Goal: Subscribe to service/newsletter

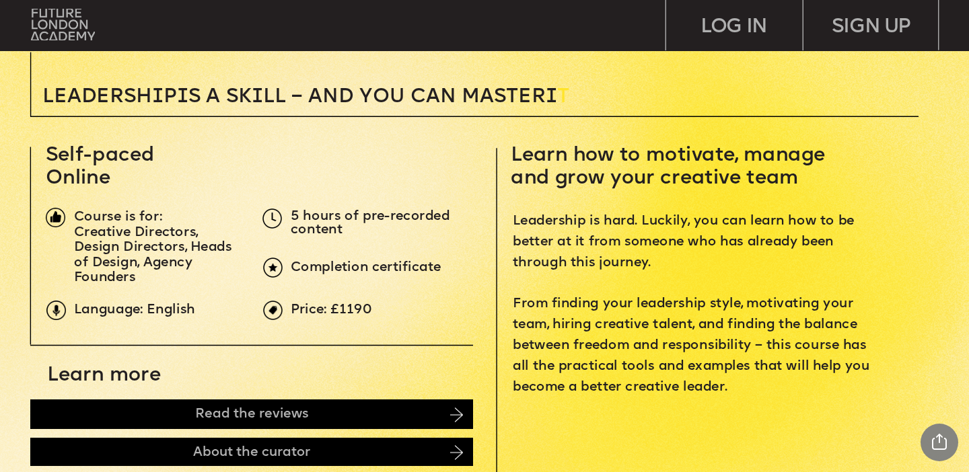
scroll to position [387, 0]
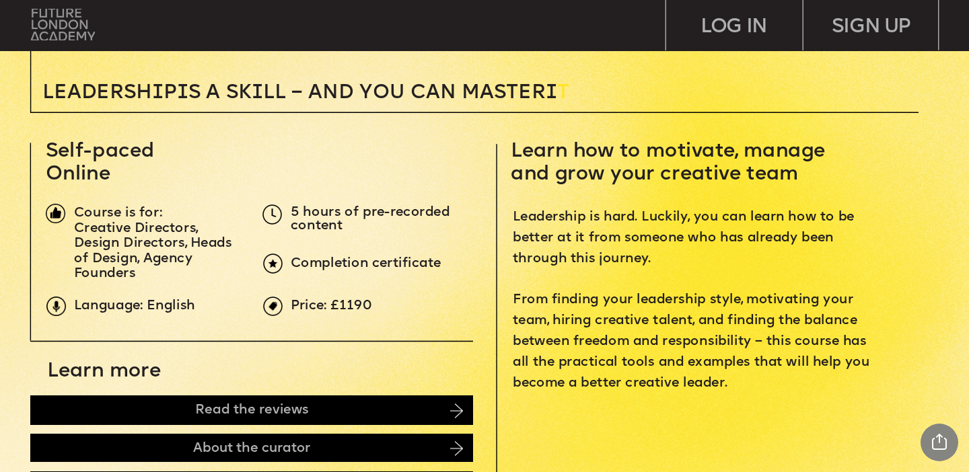
click at [46, 20] on img at bounding box center [62, 25] width 63 height 32
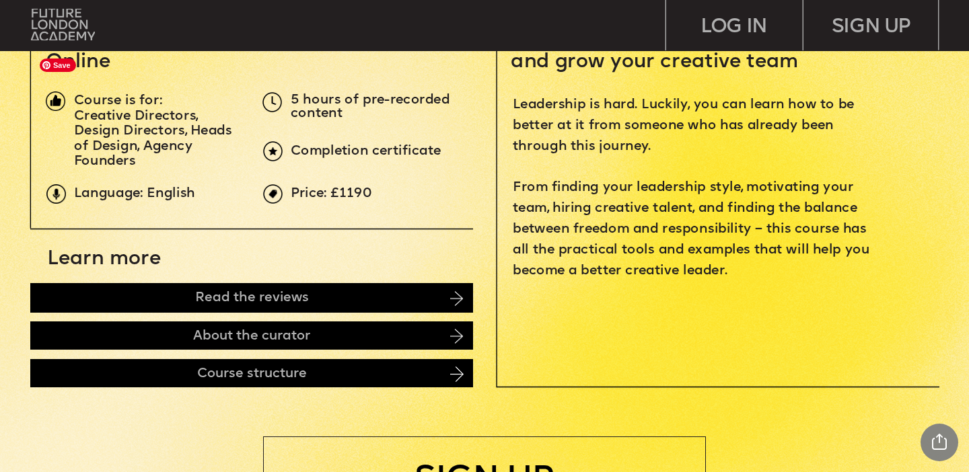
scroll to position [539, 0]
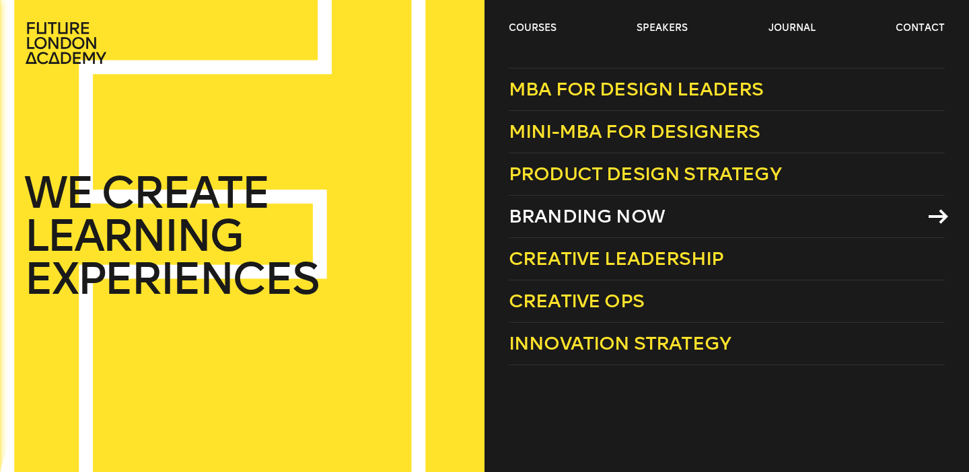
click at [609, 215] on span "Branding Now" at bounding box center [587, 216] width 156 height 22
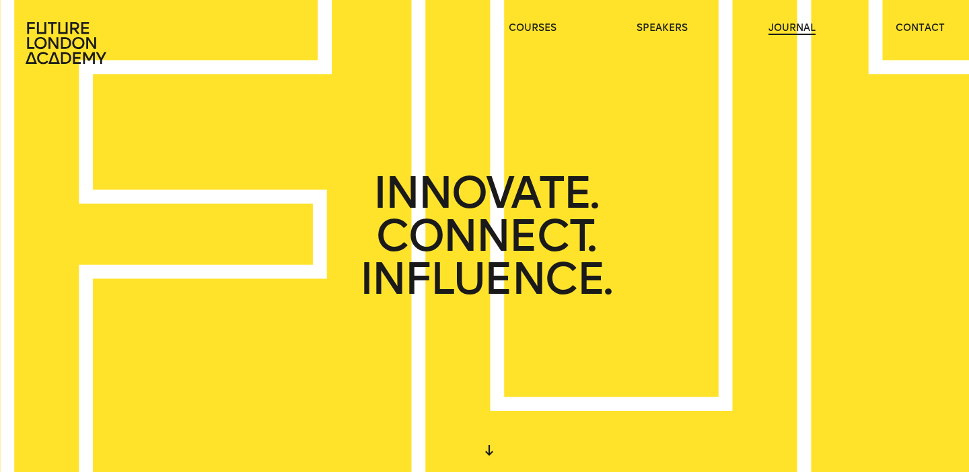
click at [791, 24] on link "journal" at bounding box center [791, 28] width 47 height 13
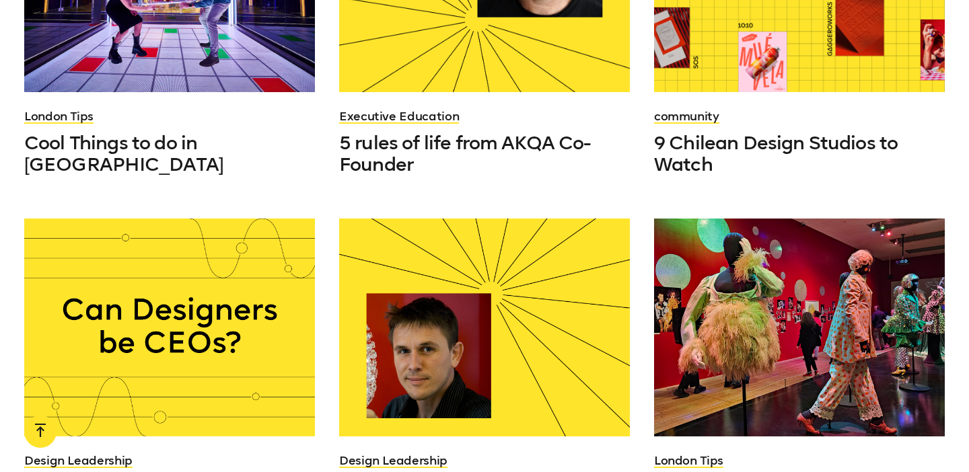
scroll to position [930, 0]
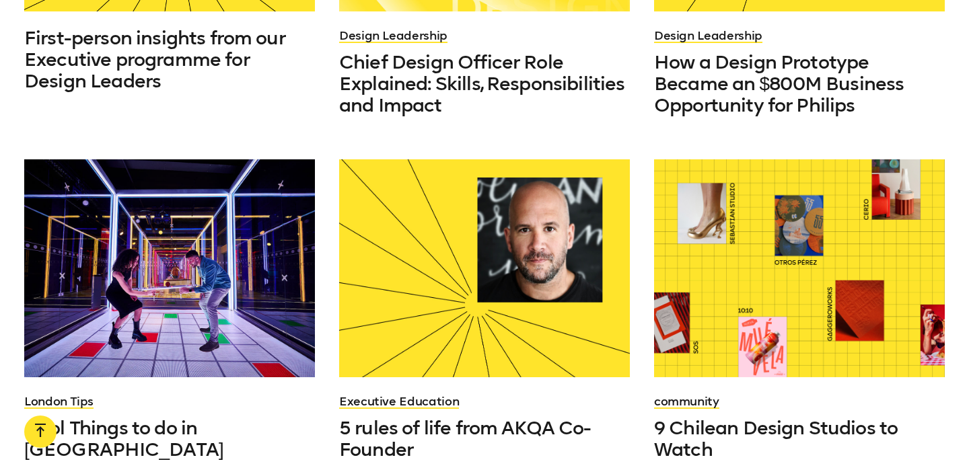
scroll to position [988, 0]
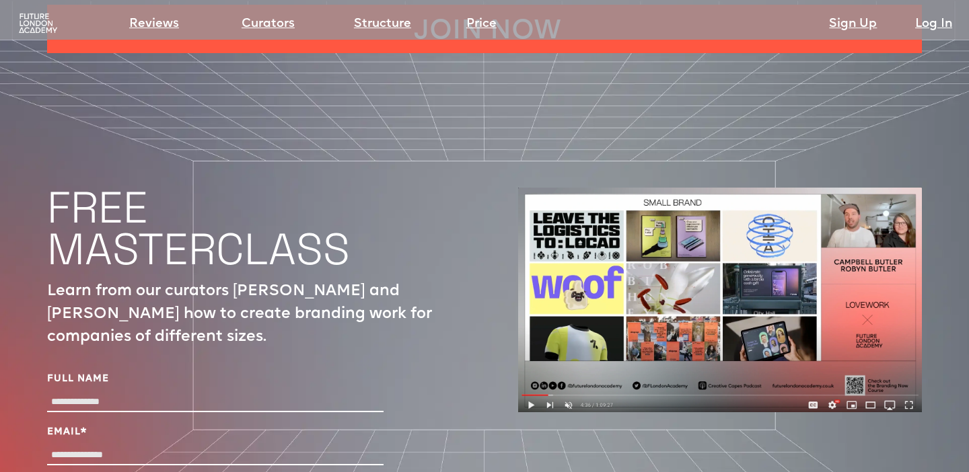
scroll to position [4388, 0]
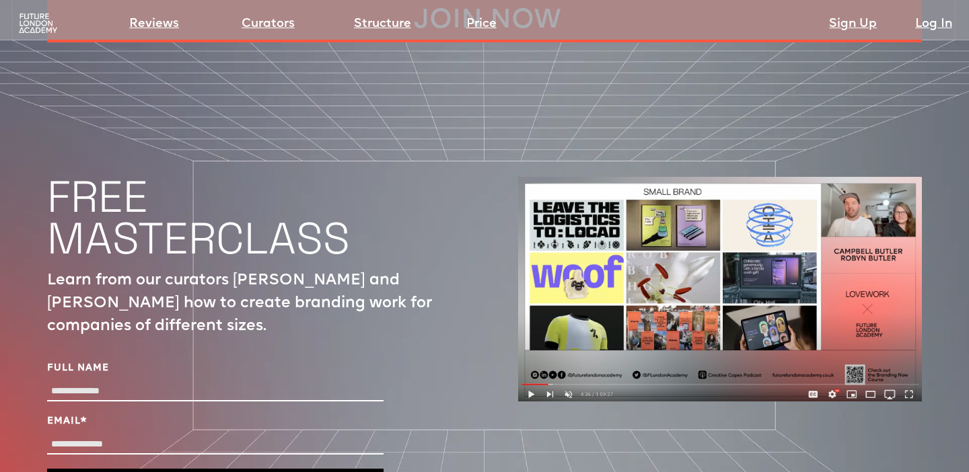
click at [160, 382] on input "Full Name" at bounding box center [215, 392] width 336 height 20
type input "**********"
click at [174, 415] on div "Email *" at bounding box center [215, 436] width 336 height 43
click at [172, 435] on input "Email *" at bounding box center [215, 445] width 336 height 20
type input "**********"
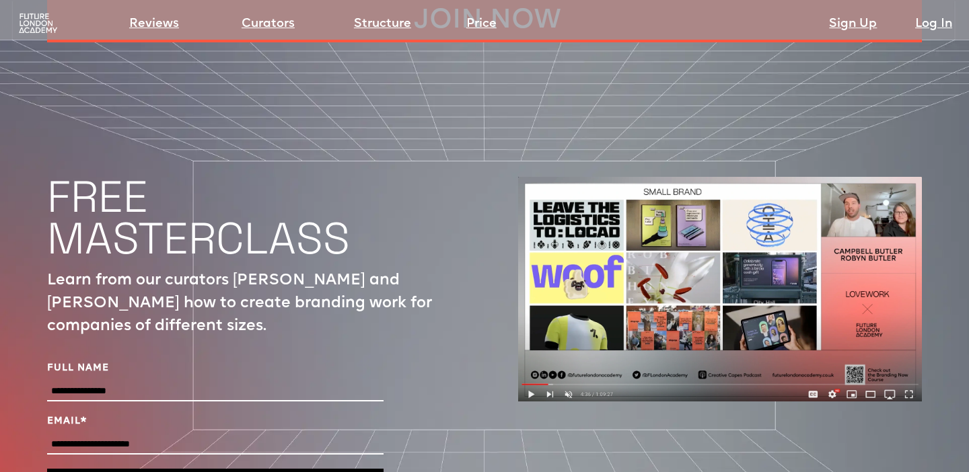
click at [466, 429] on div "**********" at bounding box center [484, 348] width 875 height 612
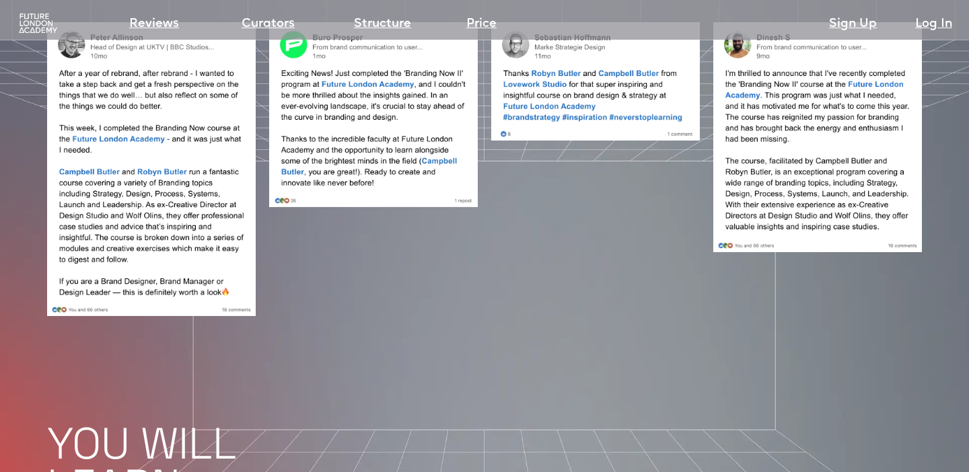
scroll to position [0, 0]
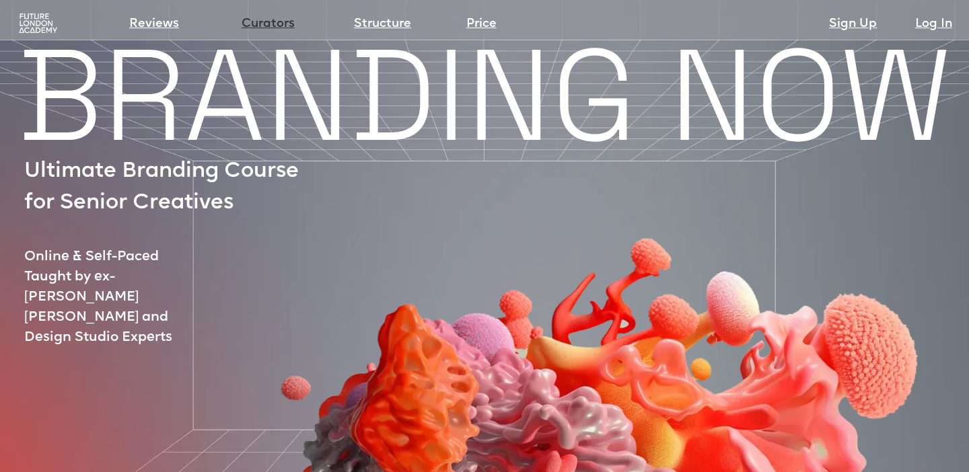
click at [259, 22] on link "Curators" at bounding box center [268, 24] width 53 height 19
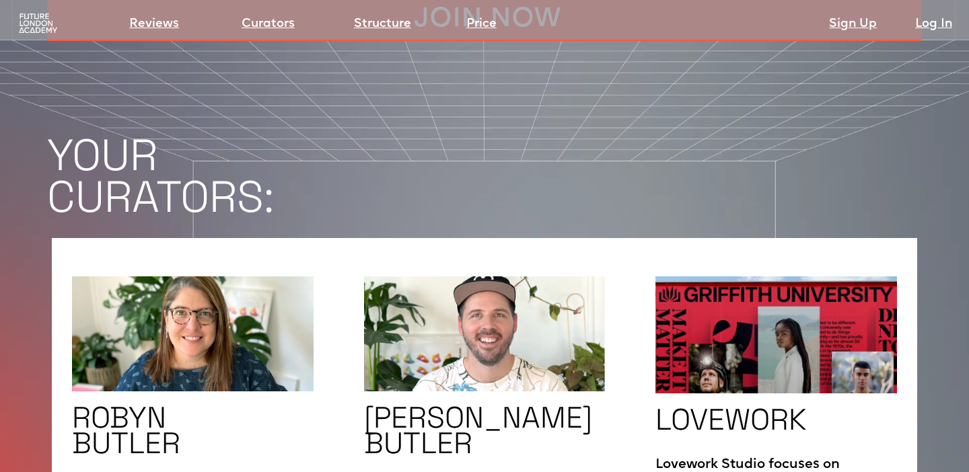
scroll to position [2228, 0]
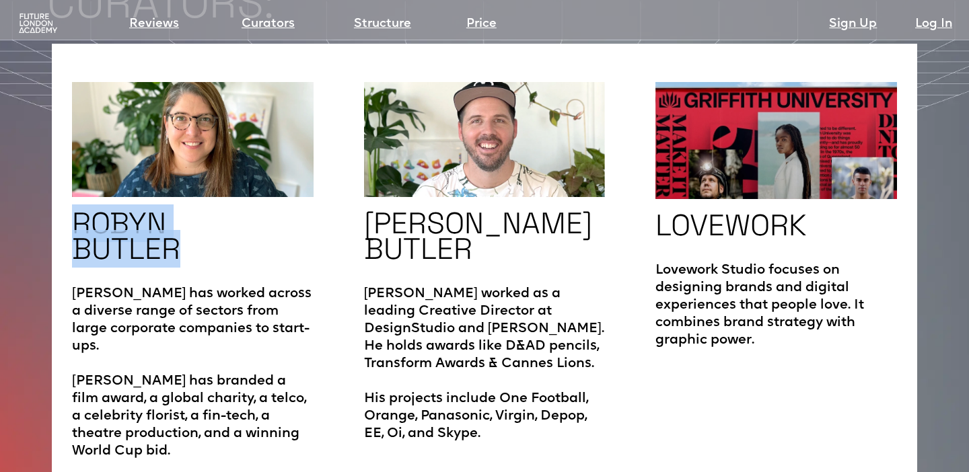
drag, startPoint x: 175, startPoint y: 208, endPoint x: 81, endPoint y: 180, distance: 98.3
click at [81, 211] on h1 "ROBYN BUTLER" at bounding box center [126, 236] width 108 height 51
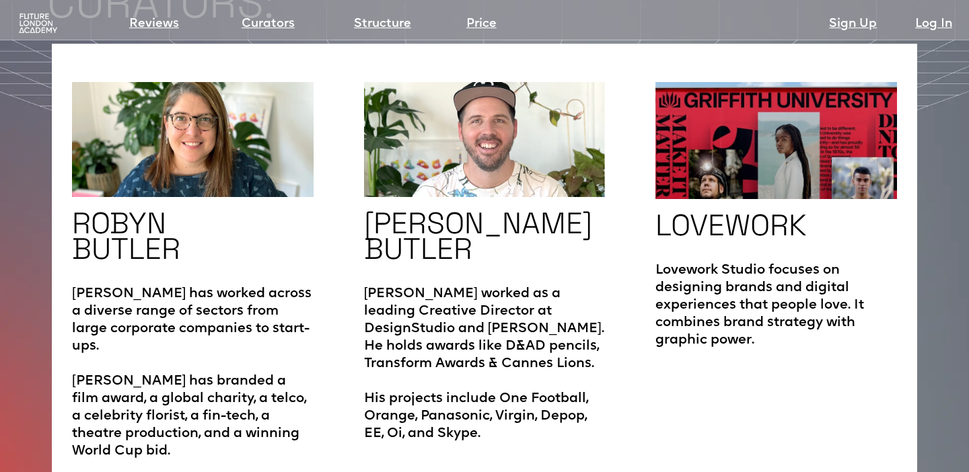
click at [515, 272] on p "Campbell worked as a leading Creative Director at DesignStudio and Wolff Olins.…" at bounding box center [485, 357] width 242 height 171
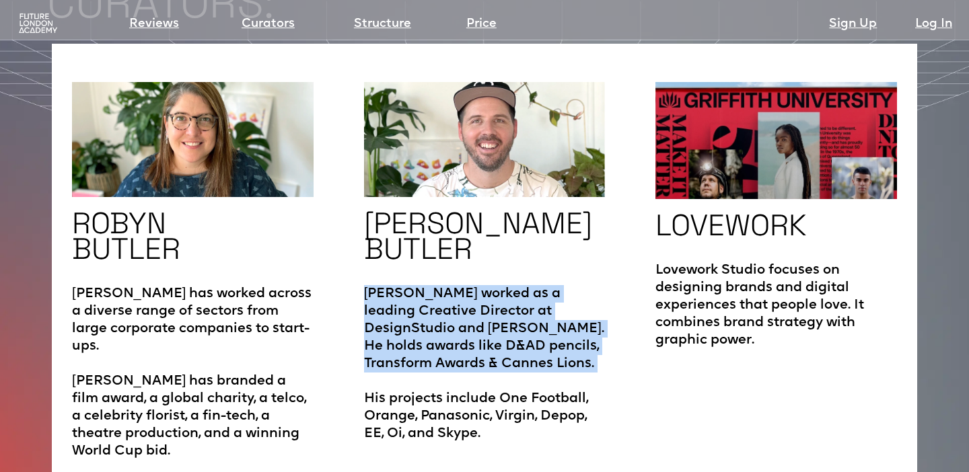
drag, startPoint x: 455, startPoint y: 241, endPoint x: 495, endPoint y: 338, distance: 104.7
click at [495, 338] on p "Campbell worked as a leading Creative Director at DesignStudio and Wolff Olins.…" at bounding box center [485, 357] width 242 height 171
click at [544, 319] on p "Campbell worked as a leading Creative Director at DesignStudio and Wolff Olins.…" at bounding box center [485, 357] width 242 height 171
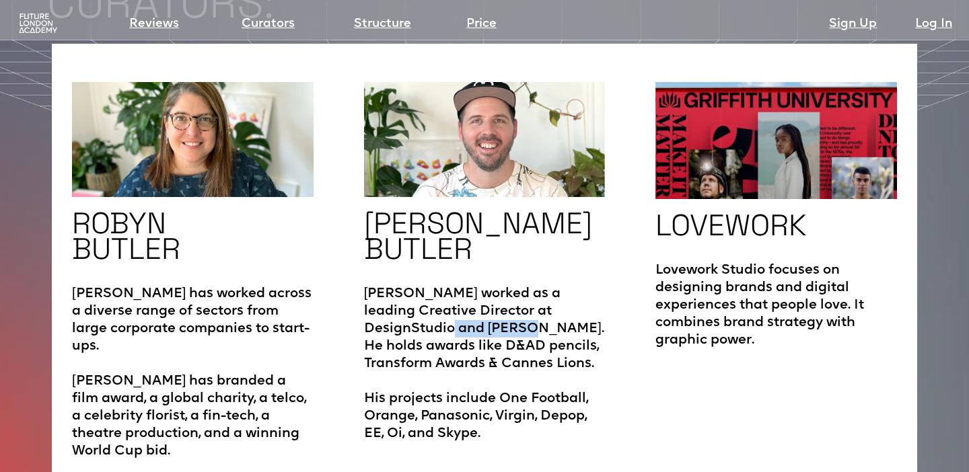
drag, startPoint x: 467, startPoint y: 286, endPoint x: 396, endPoint y: 286, distance: 71.3
click at [396, 286] on p "Campbell worked as a leading Creative Director at DesignStudio and Wolff Olins.…" at bounding box center [485, 357] width 242 height 171
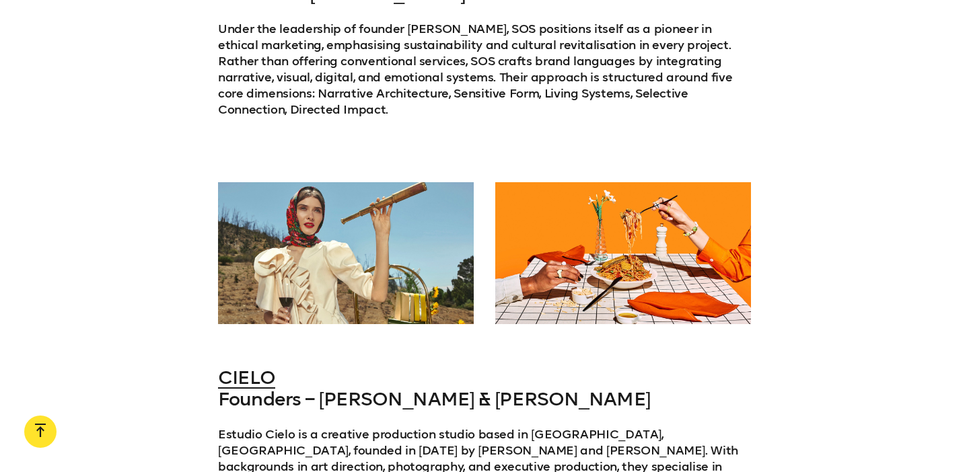
scroll to position [4885, 0]
